Goal: Task Accomplishment & Management: Manage account settings

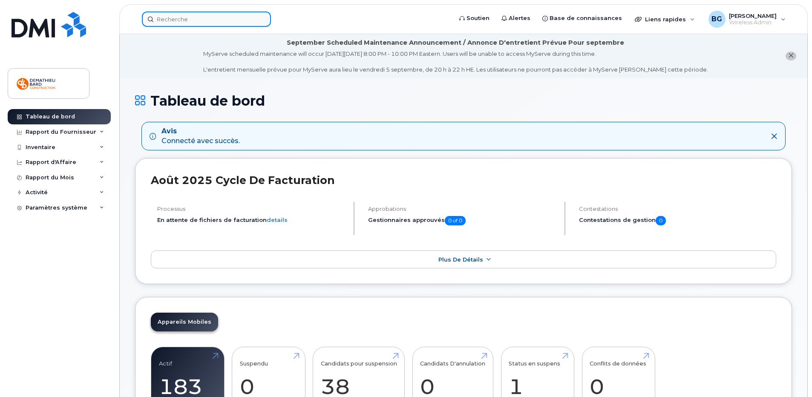
click at [240, 16] on input at bounding box center [206, 19] width 129 height 15
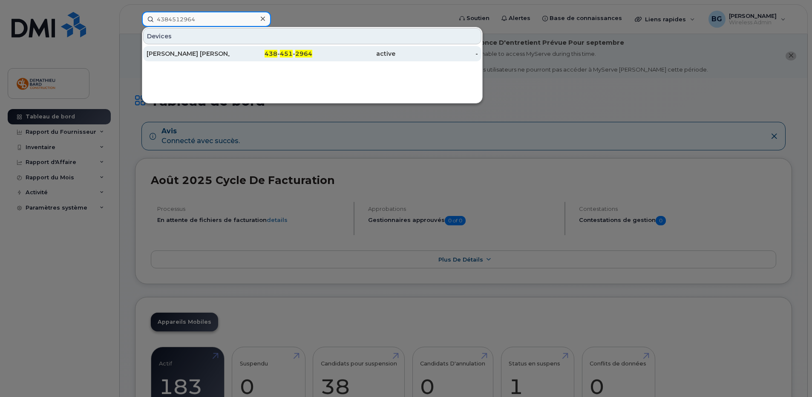
type input "4384512964"
click at [188, 55] on div "[PERSON_NAME] [PERSON_NAME]" at bounding box center [188, 53] width 83 height 9
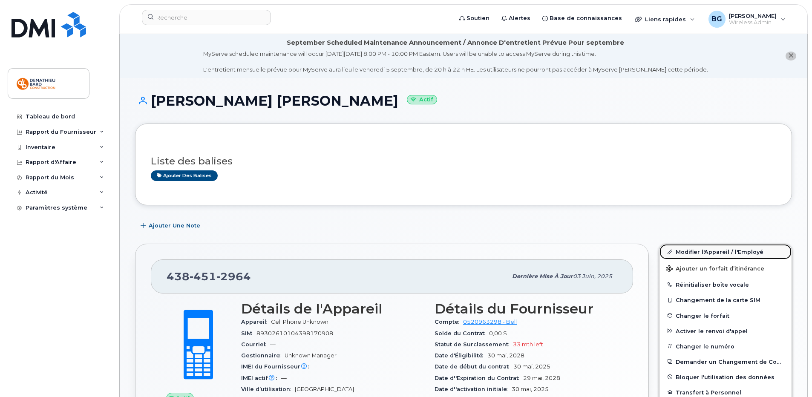
click at [726, 254] on link "Modifier l'Appareil / l'Employé" at bounding box center [726, 251] width 132 height 15
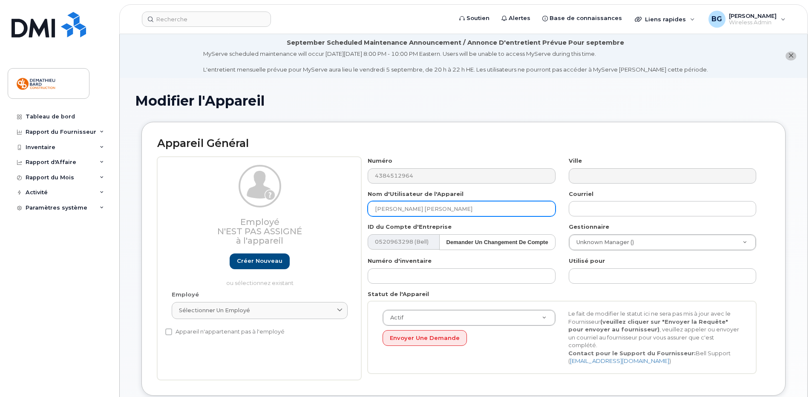
drag, startPoint x: 458, startPoint y: 208, endPoint x: 197, endPoint y: 218, distance: 261.0
click at [197, 218] on div "Employé N'est pas assigné à l'appareil Créer nouveau ou sélectionnez existant E…" at bounding box center [463, 268] width 613 height 223
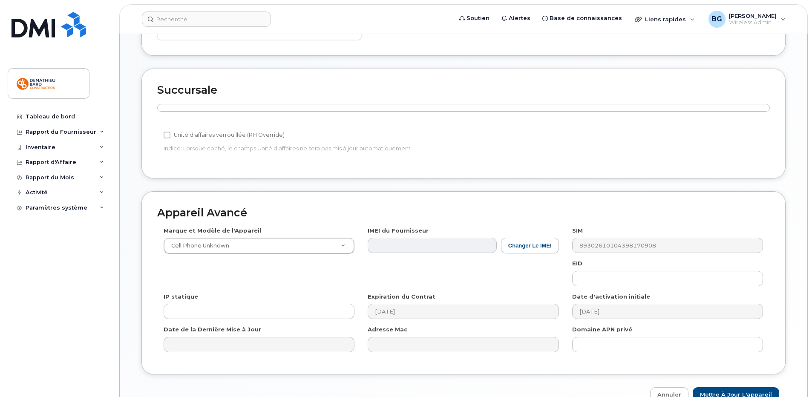
scroll to position [381, 0]
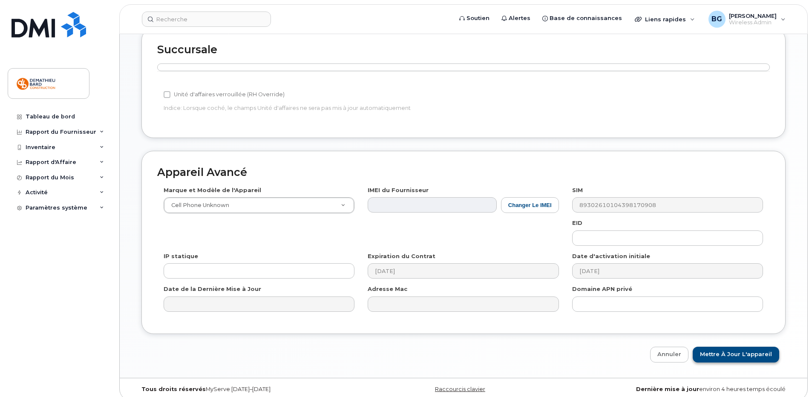
type input "Massimo Primiani"
click at [724, 348] on input "Mettre à jour l'appareil" at bounding box center [736, 355] width 87 height 16
type input "Sauvegarde..."
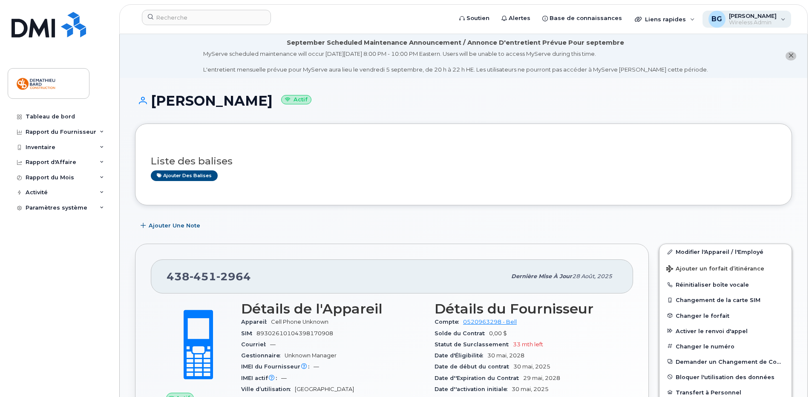
click at [763, 17] on span "[PERSON_NAME]" at bounding box center [753, 15] width 48 height 7
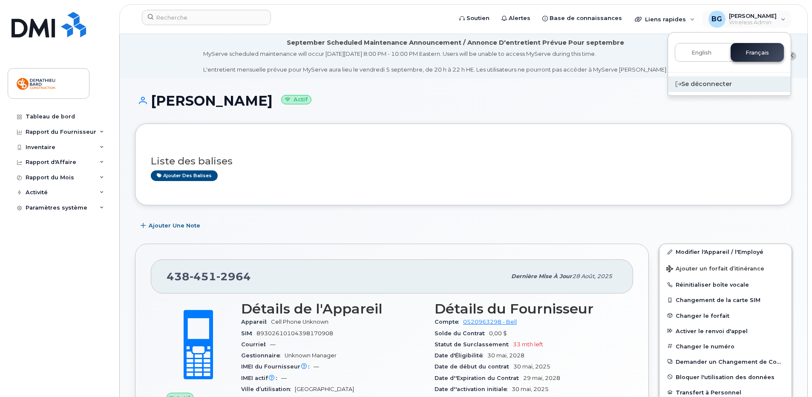
click at [712, 80] on div "Se déconnecter" at bounding box center [729, 84] width 123 height 16
